Goal: Information Seeking & Learning: Understand process/instructions

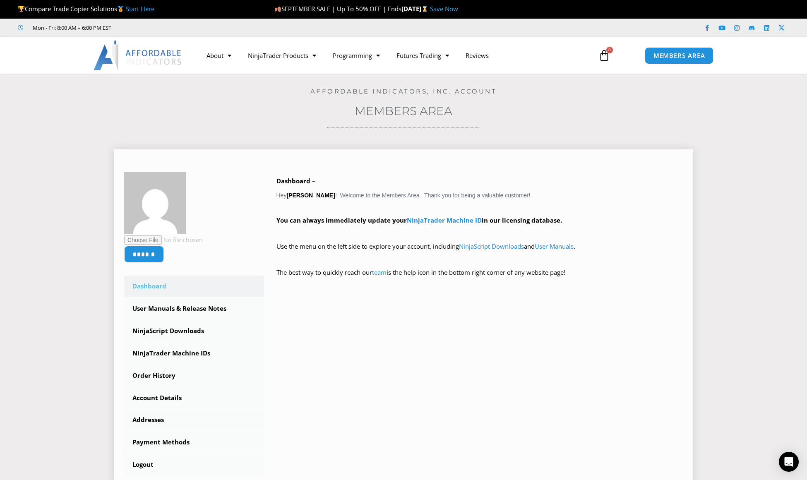
click at [162, 285] on link "Dashboard" at bounding box center [194, 286] width 140 height 22
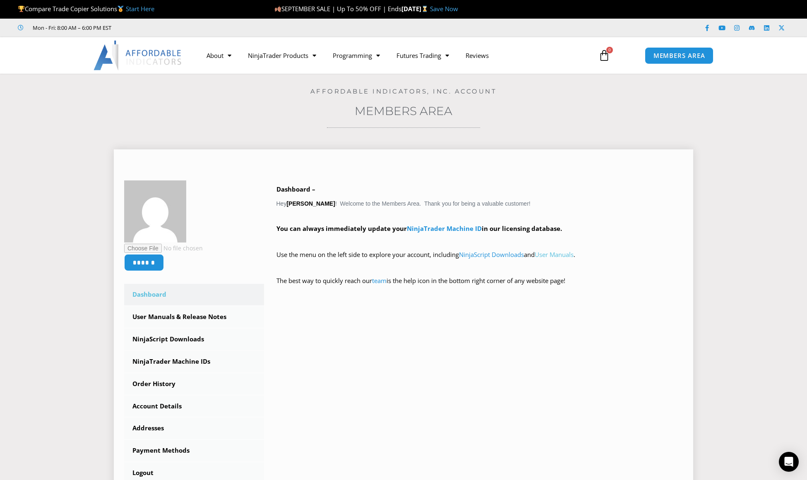
click at [552, 254] on link "User Manuals" at bounding box center [553, 254] width 39 height 8
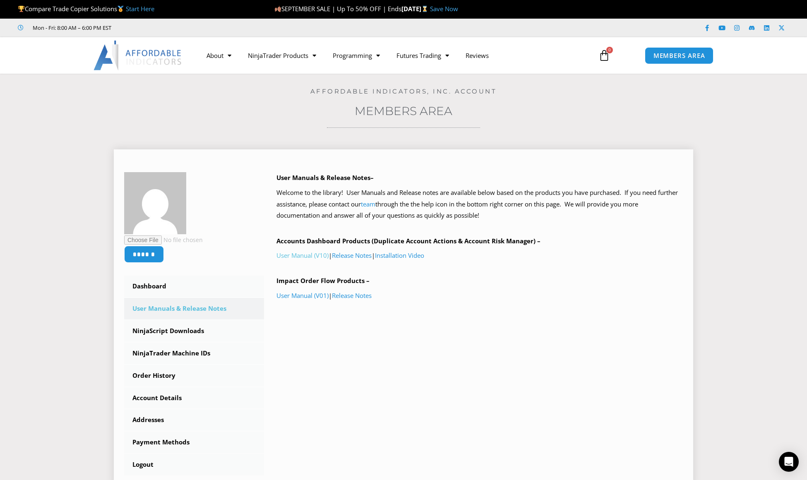
click at [294, 255] on link "User Manual (V10)" at bounding box center [302, 255] width 52 height 8
